Goal: Transaction & Acquisition: Subscribe to service/newsletter

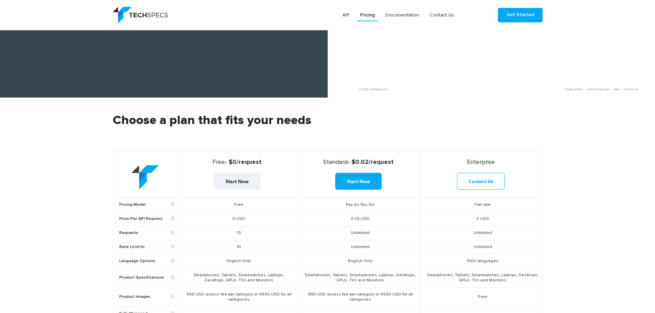
drag, startPoint x: 391, startPoint y: 135, endPoint x: 379, endPoint y: 180, distance: 46.6
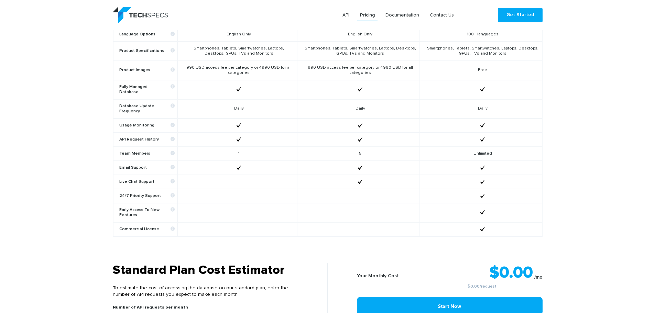
scroll to position [428, 0]
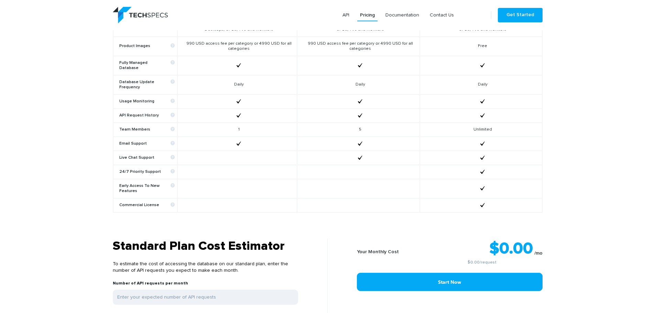
drag, startPoint x: 426, startPoint y: 75, endPoint x: 423, endPoint y: 109, distance: 33.5
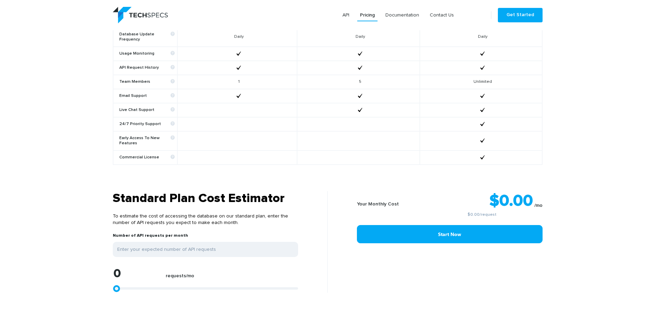
scroll to position [521, 0]
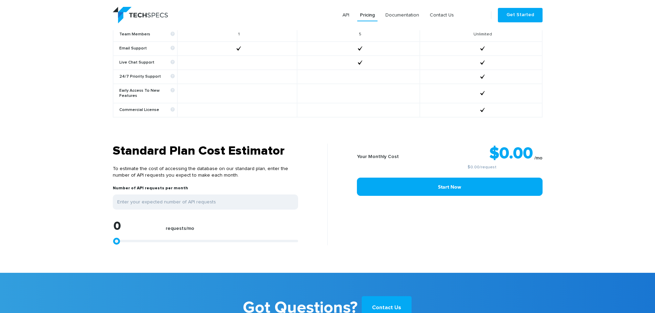
drag, startPoint x: 428, startPoint y: 208, endPoint x: 421, endPoint y: 243, distance: 35.2
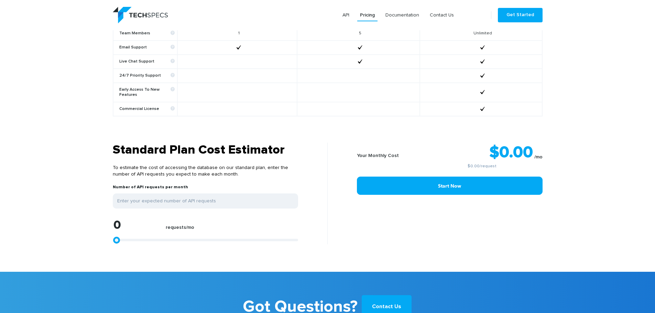
type input "1113"
type input "1299"
type input "1484"
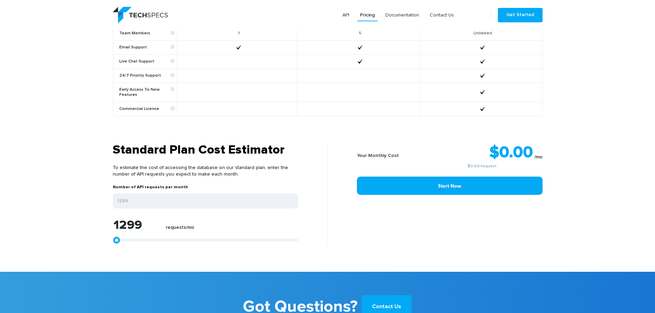
type input "1484"
type input "1670"
type input "1855"
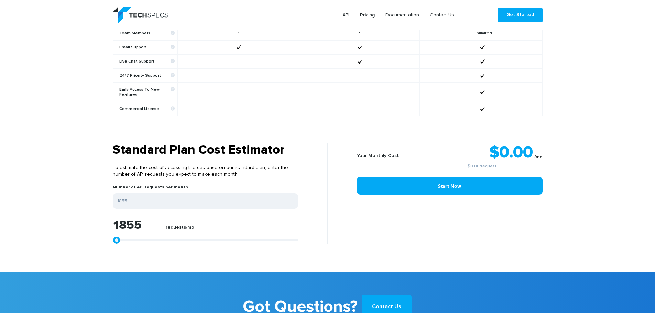
type input "2041"
type input "2226"
type input "2783"
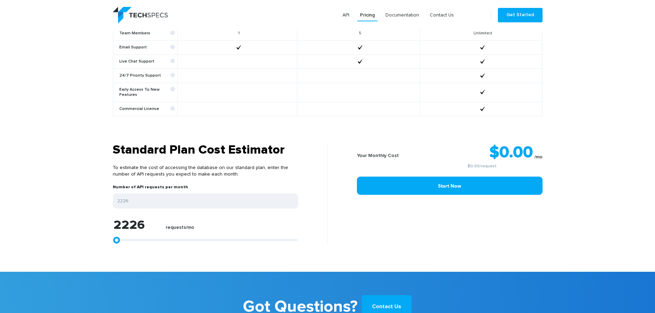
type input "2783"
type input "4082"
type input "5195"
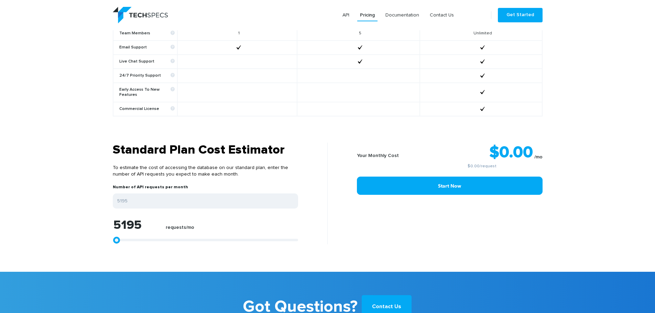
type input "6308"
type input "7050"
type input "7792"
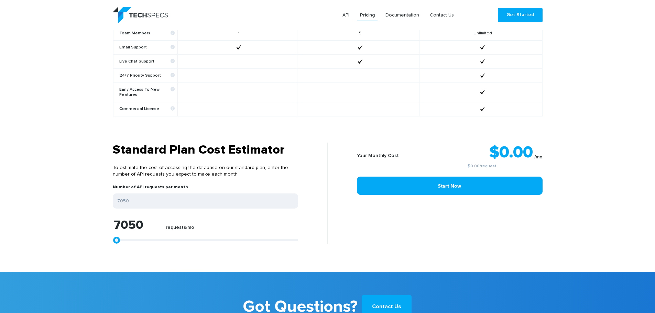
type input "7792"
type input "8349"
type input "8720"
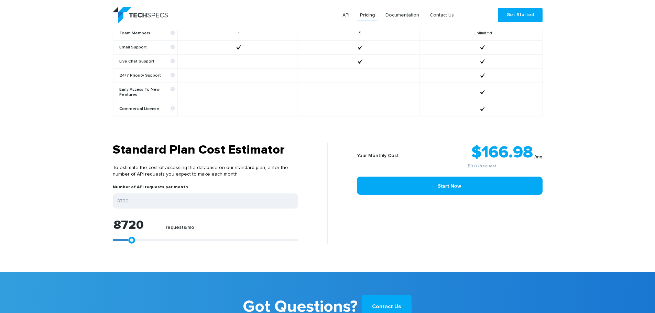
type input "9091"
type input "9462"
type input "9647"
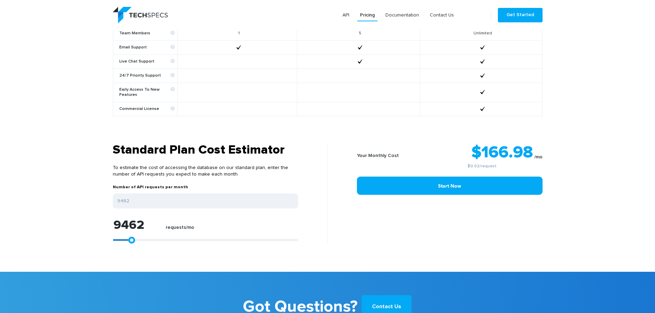
type input "9647"
type input "9833"
type input "10018"
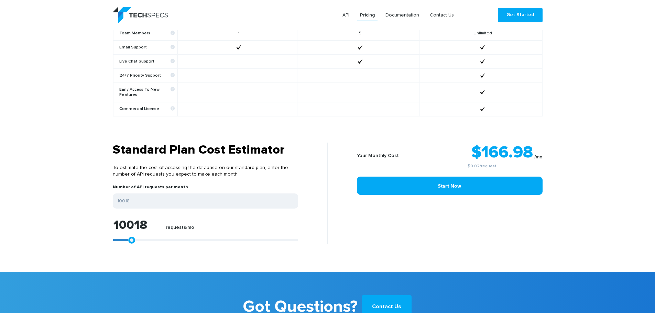
type input "10204"
type input "10018"
type input "9833"
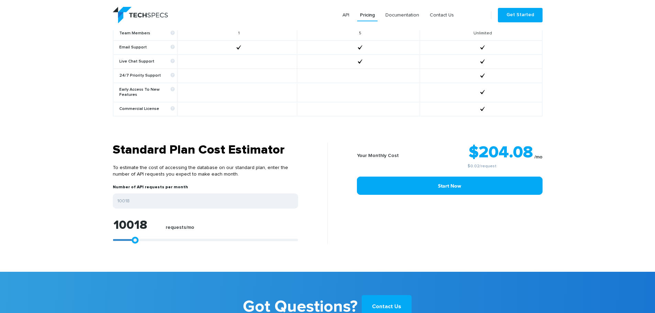
type input "9833"
type input "9647"
type input "9462"
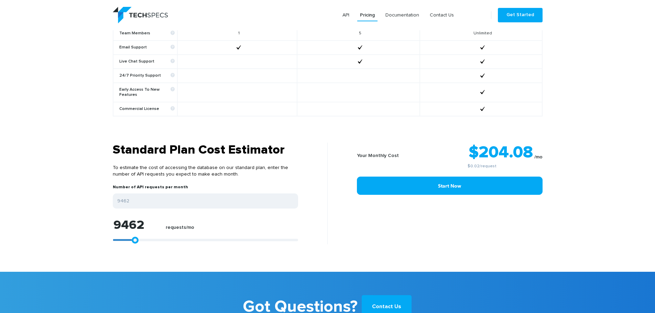
type input "9276"
type input "9091"
type input "8905"
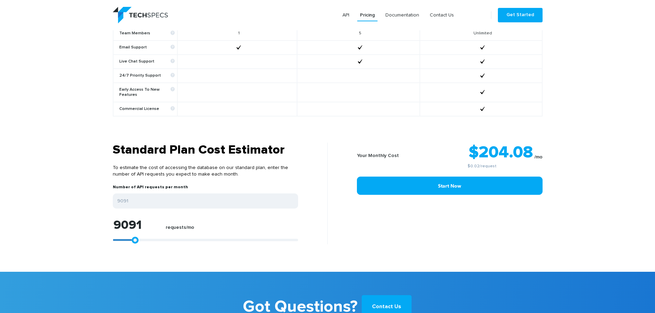
type input "8905"
type input "8720"
type input "8534"
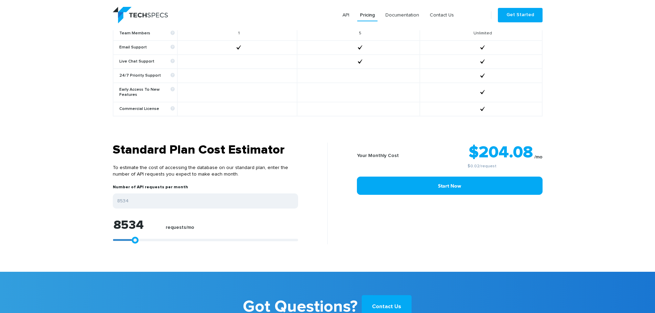
type input "7607"
type input "7421"
type input "7236"
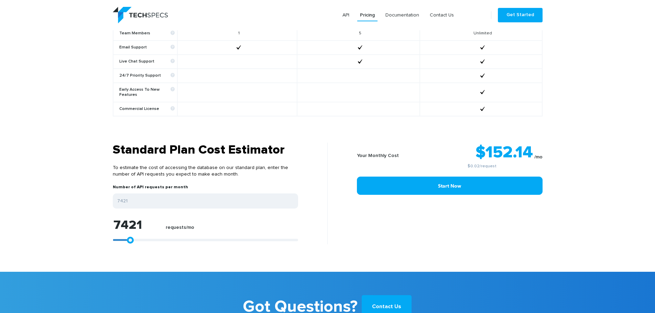
type input "7236"
type input "7050"
type input "6864"
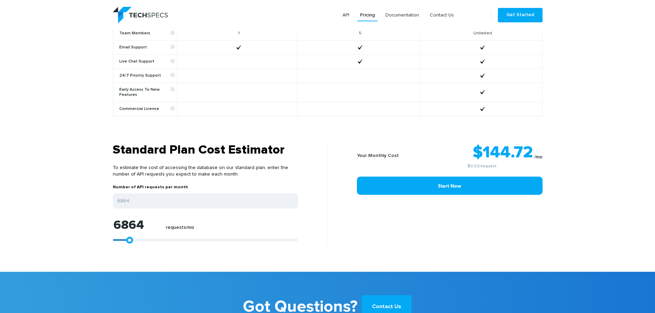
type input "6679"
type input "6493"
type input "6308"
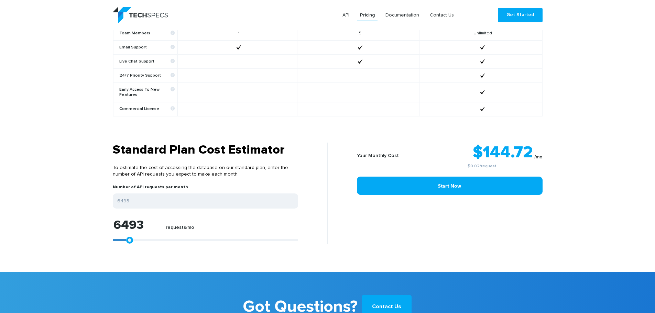
type input "6308"
type input "6122"
type input "5937"
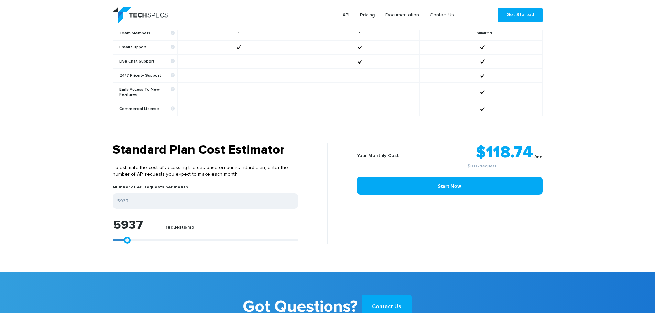
type input "5751"
type input "5566"
type input "5380"
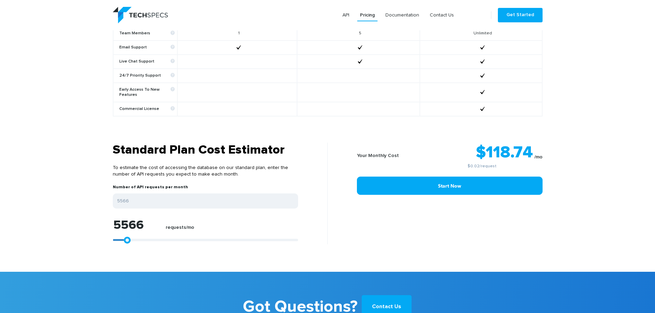
type input "5380"
type input "5195"
type input "5009"
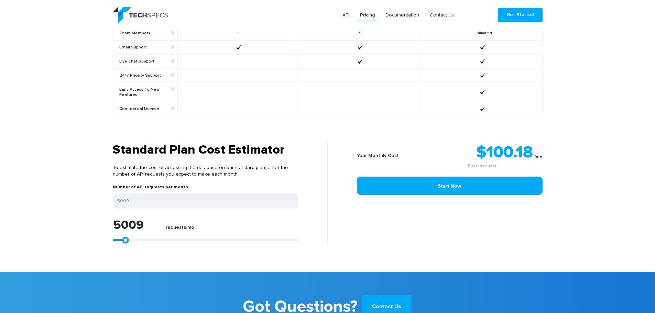
type input "4824"
type input "4638"
type input "4453"
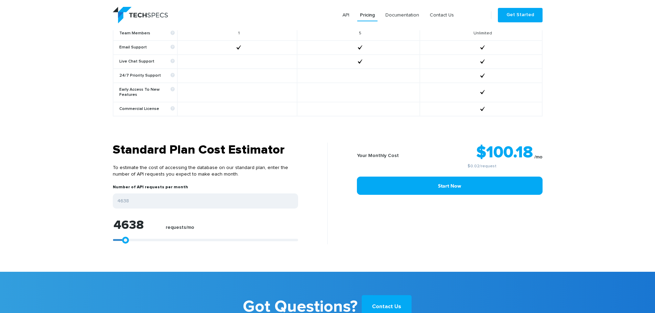
type input "4453"
type input "4267"
type input "4082"
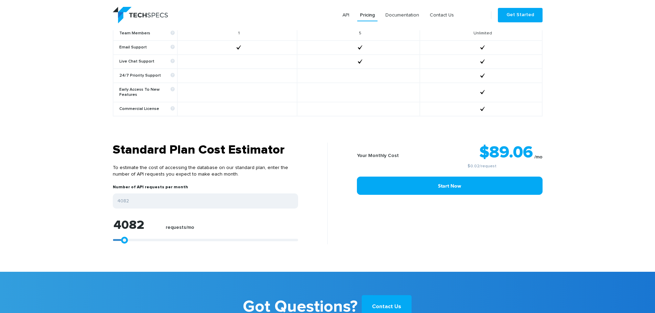
type input "3896"
type input "3711"
type input "3525"
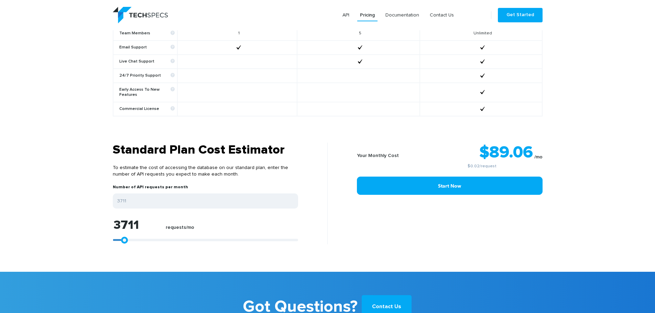
type input "3525"
type input "3339"
type input "3154"
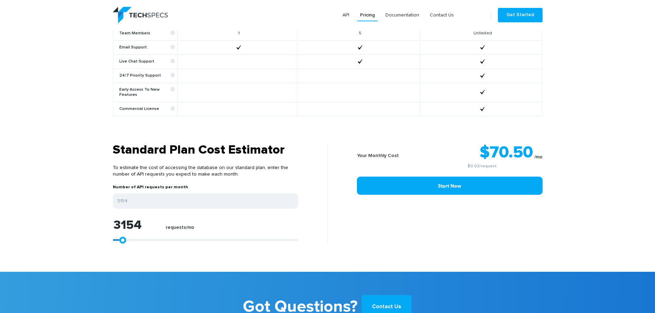
type input "2968"
type input "2783"
type input "2597"
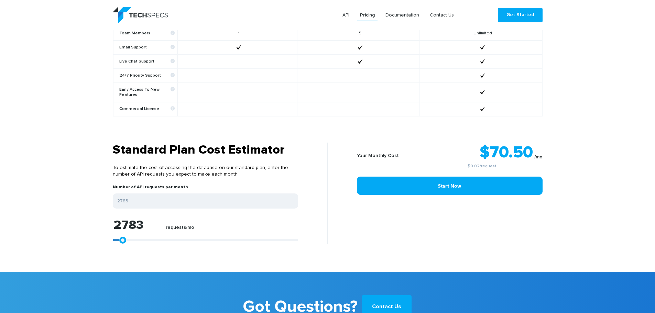
type input "2597"
type input "2412"
type input "2226"
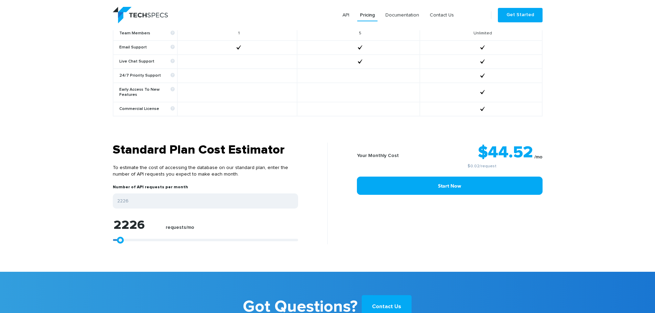
type input "2041"
click at [116, 239] on div at bounding box center [205, 240] width 185 height 2
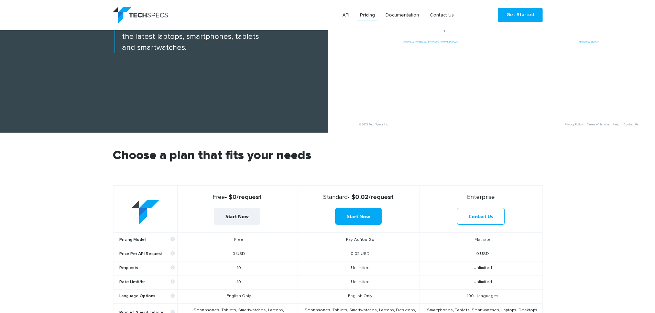
scroll to position [118, 0]
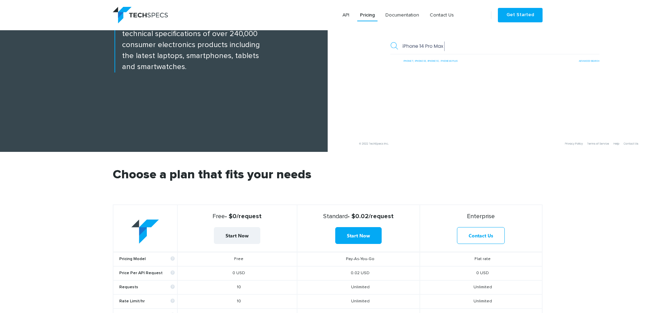
drag, startPoint x: 432, startPoint y: 253, endPoint x: 426, endPoint y: 223, distance: 30.9
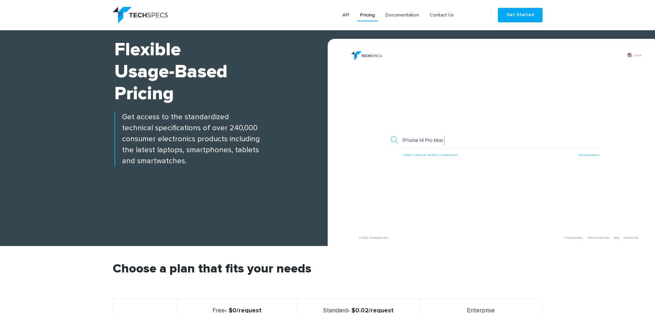
scroll to position [0, 0]
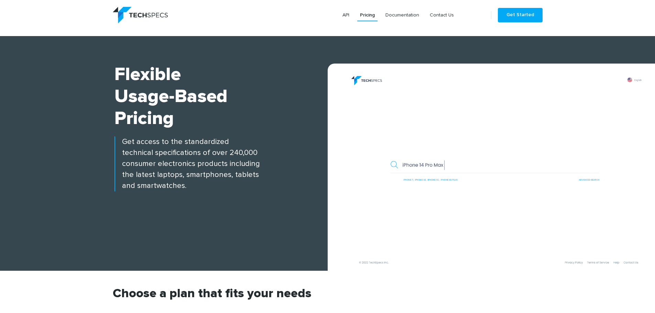
drag, startPoint x: 396, startPoint y: 177, endPoint x: 419, endPoint y: 115, distance: 66.1
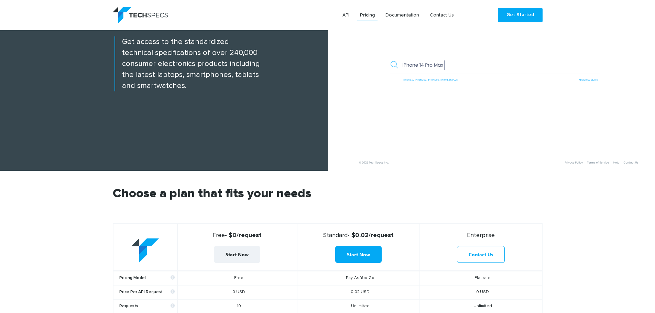
drag, startPoint x: 416, startPoint y: 120, endPoint x: 400, endPoint y: 167, distance: 49.4
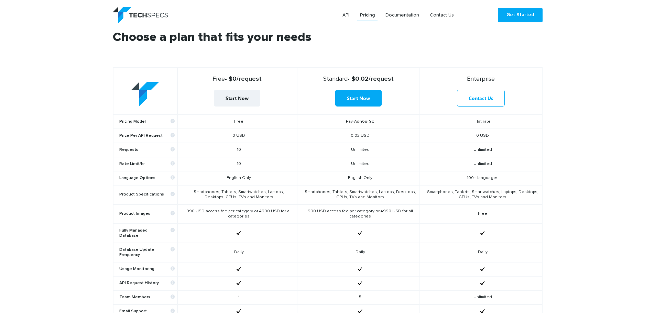
scroll to position [201, 0]
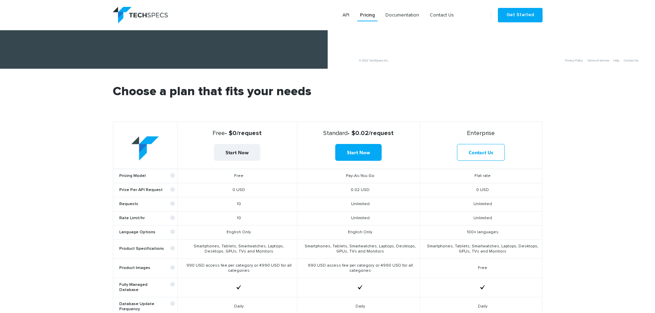
drag, startPoint x: 319, startPoint y: 130, endPoint x: 320, endPoint y: 94, distance: 36.1
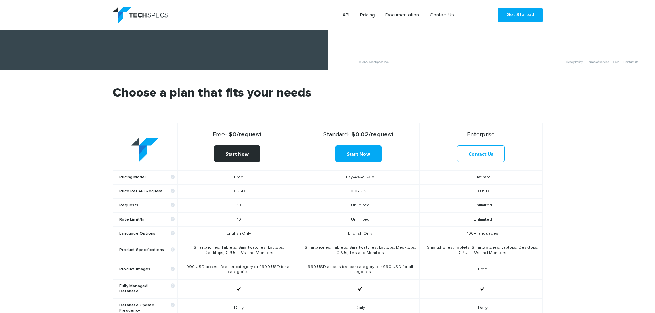
click at [235, 158] on link "Start Now" at bounding box center [237, 154] width 46 height 17
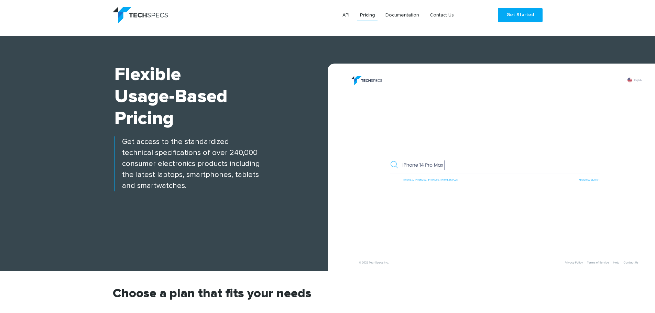
scroll to position [201, 0]
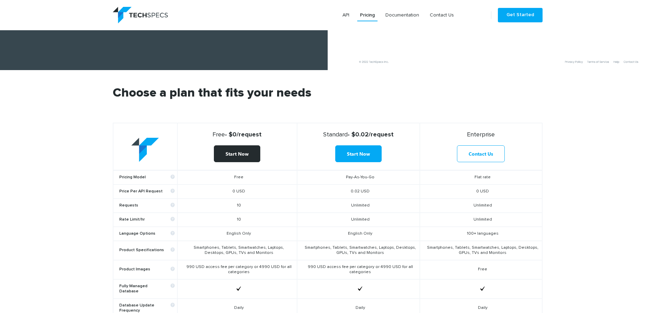
click at [246, 155] on link "Start Now" at bounding box center [237, 154] width 46 height 17
